Goal: Task Accomplishment & Management: Complete application form

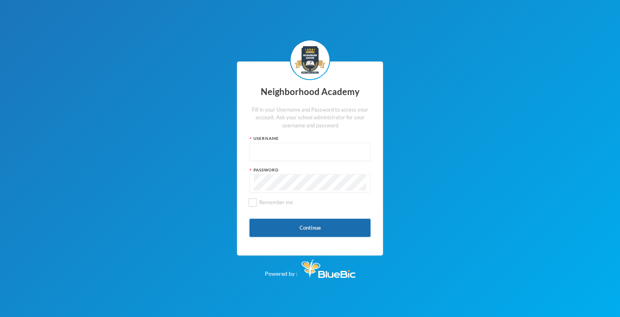
type input "admin"
click at [312, 224] on button "Continue" at bounding box center [310, 227] width 121 height 18
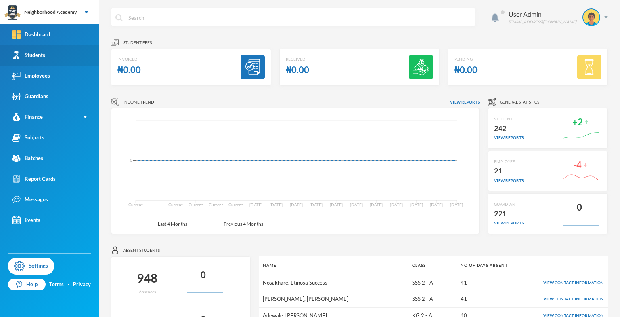
click at [36, 54] on div "Students" at bounding box center [28, 55] width 33 height 8
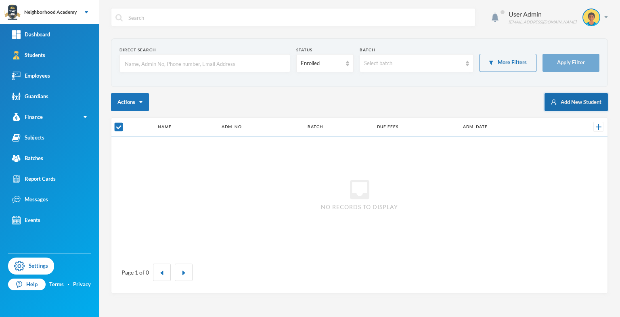
checkbox input "false"
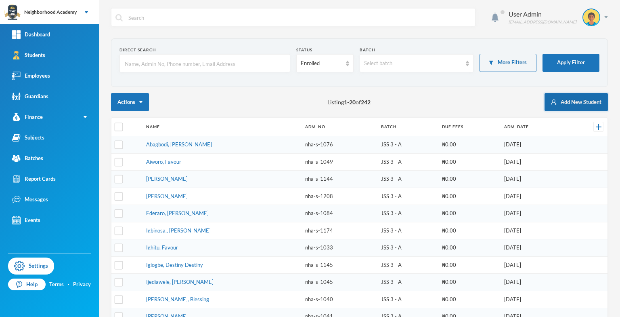
click at [558, 102] on button "Add New Student" at bounding box center [576, 102] width 63 height 18
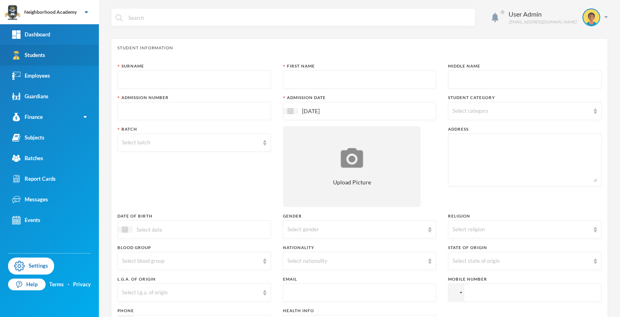
click at [34, 55] on div "Students" at bounding box center [28, 55] width 33 height 8
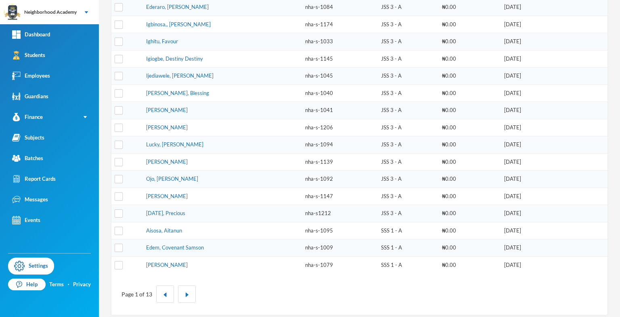
scroll to position [206, 0]
click at [185, 292] on img "button" at bounding box center [187, 294] width 5 height 5
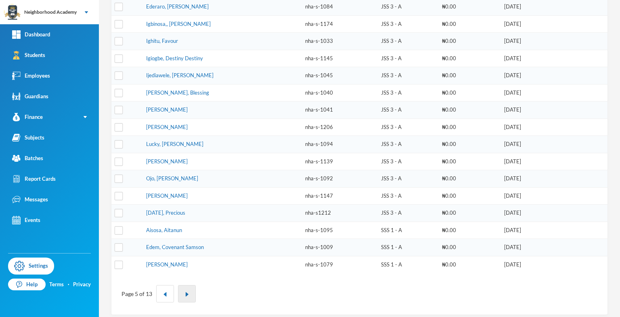
click at [185, 292] on img "button" at bounding box center [187, 294] width 5 height 5
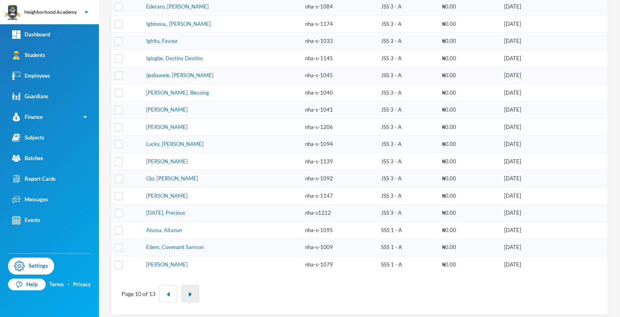
click at [184, 290] on button "button" at bounding box center [190, 293] width 18 height 17
click at [184, 289] on button "button" at bounding box center [190, 293] width 18 height 17
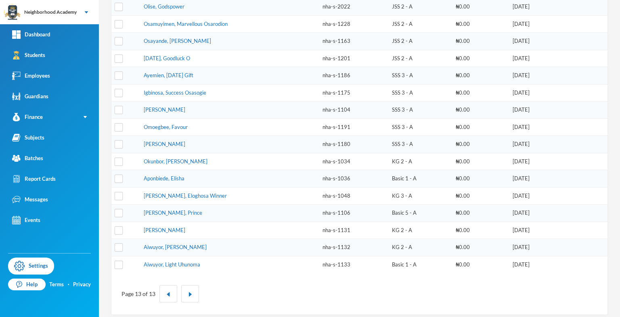
scroll to position [0, 0]
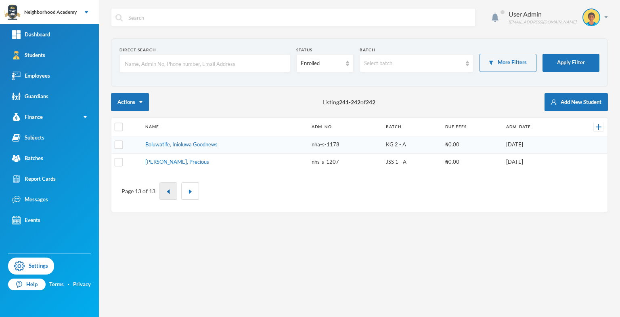
click at [164, 192] on button "button" at bounding box center [168, 190] width 18 height 17
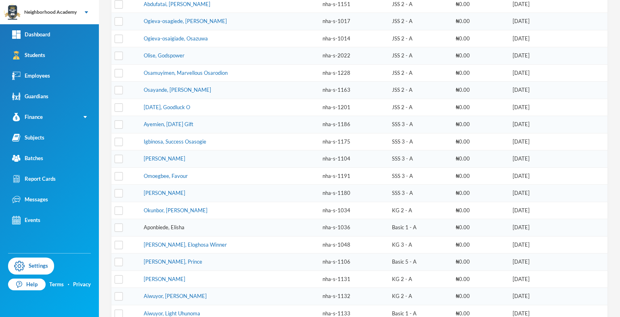
scroll to position [206, 0]
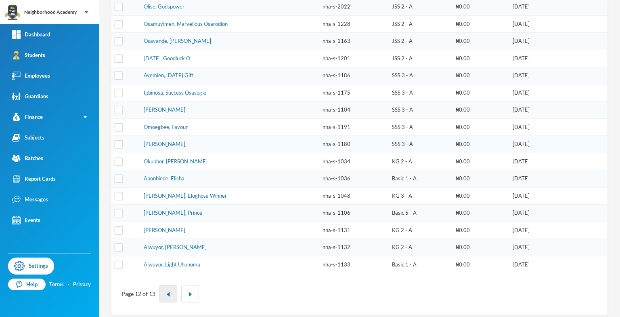
click at [166, 292] on img "button" at bounding box center [168, 294] width 5 height 5
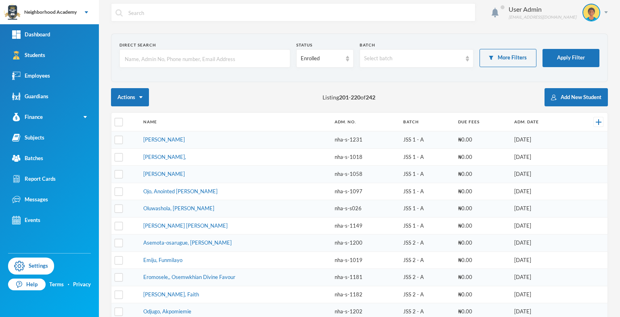
scroll to position [4, 0]
click at [566, 95] on button "Add New Student" at bounding box center [576, 97] width 63 height 18
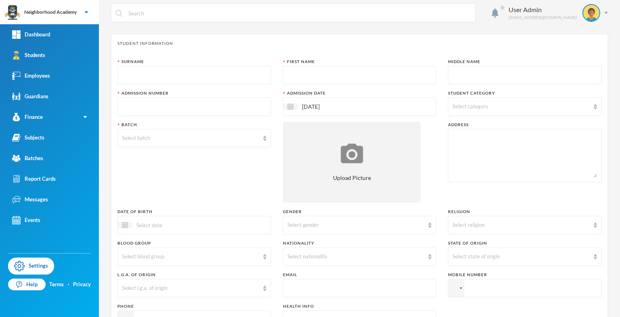
click at [147, 71] on input "text" at bounding box center [194, 75] width 145 height 18
type input "a"
type input "Aigboruan"
type input "Solomon"
type input "nha-s-1250"
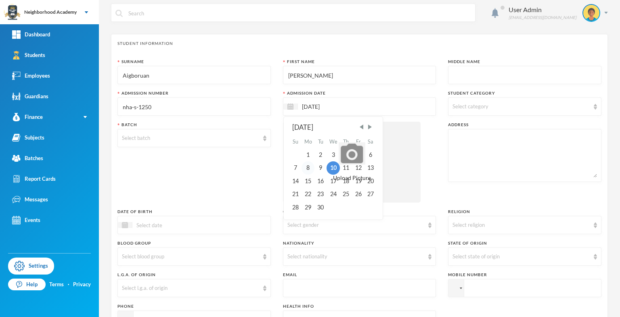
click at [306, 166] on div "8" at bounding box center [308, 167] width 13 height 13
type input "08/09/2025"
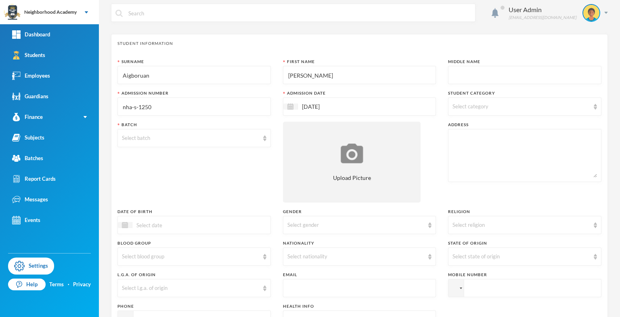
click at [594, 107] on img at bounding box center [595, 107] width 3 height 6
click at [484, 132] on div "Day Students" at bounding box center [519, 126] width 151 height 17
click at [452, 128] on input "Day Students" at bounding box center [453, 127] width 8 height 8
checkbox input "true"
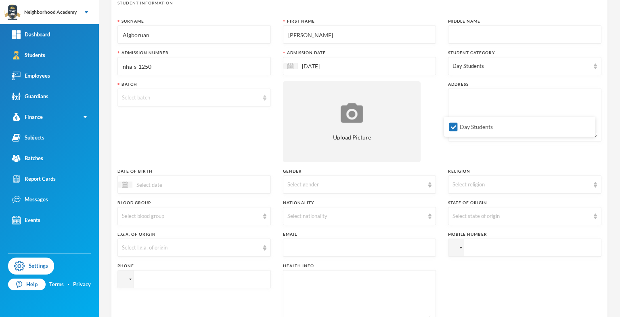
click at [132, 97] on div "Select batch" at bounding box center [190, 98] width 137 height 8
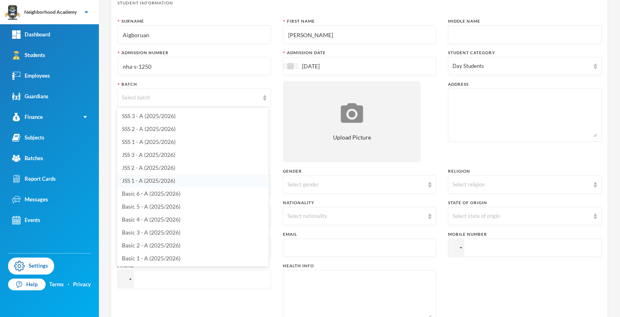
click at [140, 181] on span "JSS 1 - A (2025/2026)" at bounding box center [148, 180] width 53 height 7
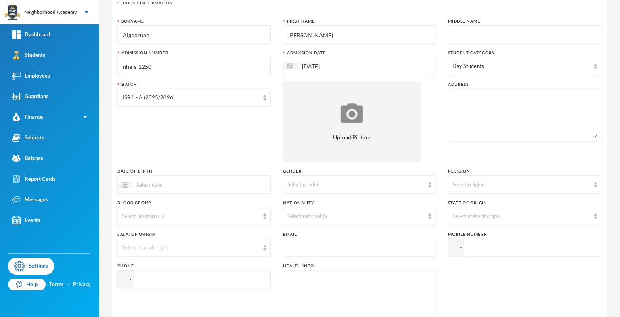
click at [448, 92] on div at bounding box center [524, 114] width 153 height 53
click at [453, 95] on textarea at bounding box center [525, 115] width 145 height 44
type textarea "Ora Community"
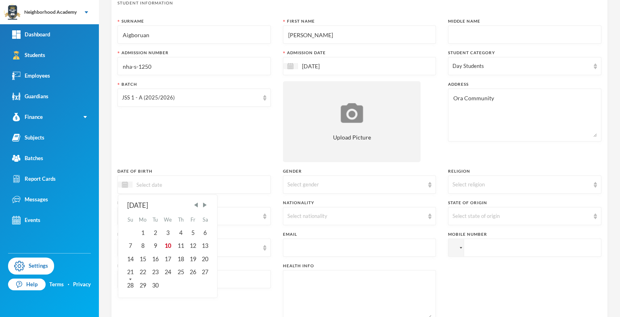
click at [151, 184] on input at bounding box center [166, 184] width 68 height 9
type input "20/03/2012"
type input "Iyobosa"
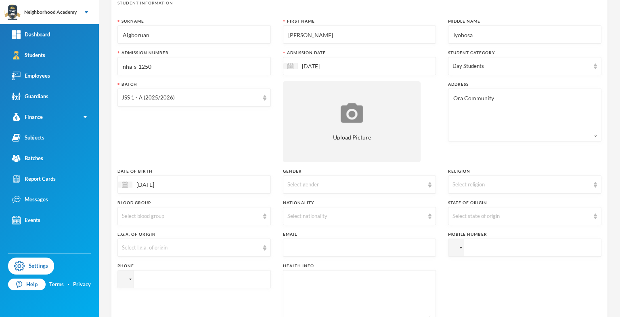
click at [149, 179] on div "20/03/2012" at bounding box center [193, 184] width 153 height 18
click at [126, 187] on img at bounding box center [125, 184] width 6 height 6
click at [126, 185] on img at bounding box center [125, 184] width 6 height 6
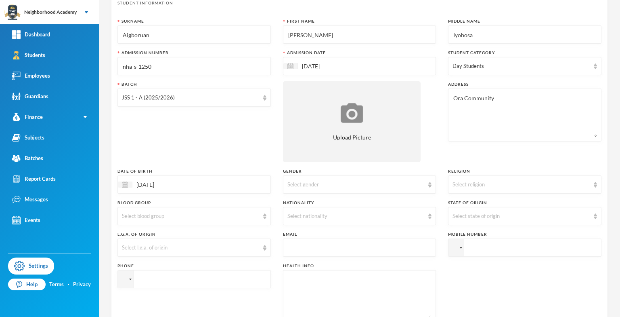
click at [148, 181] on input "20/03/2012" at bounding box center [166, 184] width 68 height 9
click at [218, 185] on div "20/03/2012" at bounding box center [193, 184] width 153 height 18
click at [171, 185] on input "20/03/2012" at bounding box center [166, 184] width 68 height 9
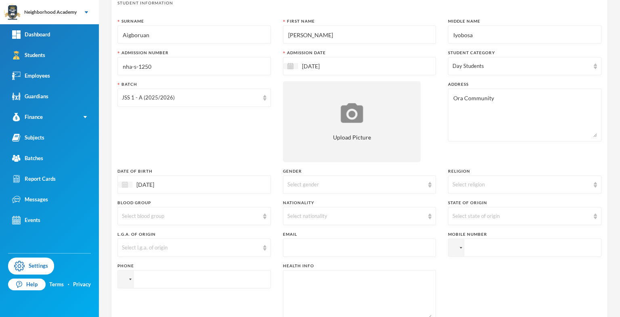
click at [125, 181] on div at bounding box center [125, 184] width 15 height 6
click at [128, 170] on div "Date of Birth" at bounding box center [193, 171] width 153 height 6
click at [468, 109] on textarea "Ora Community" at bounding box center [525, 115] width 145 height 44
click at [147, 186] on input "20/03/2012" at bounding box center [166, 184] width 68 height 9
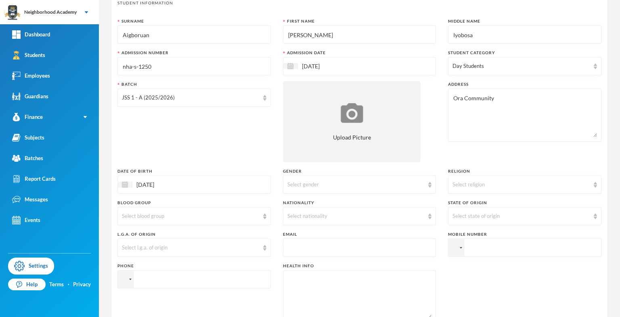
click at [147, 186] on input "20/03/2012" at bounding box center [166, 184] width 68 height 9
click at [149, 178] on div "20/03/2012" at bounding box center [193, 184] width 153 height 18
